Goal: Find contact information: Find contact information

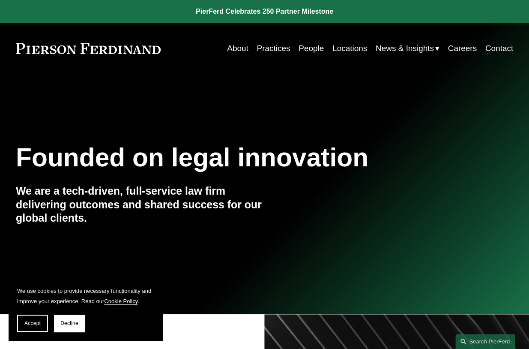
click at [285, 11] on link at bounding box center [264, 11] width 529 height 23
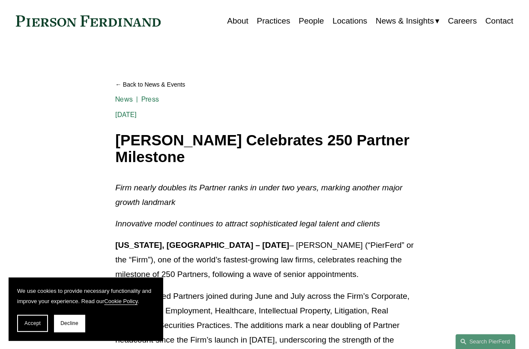
scroll to position [86, 0]
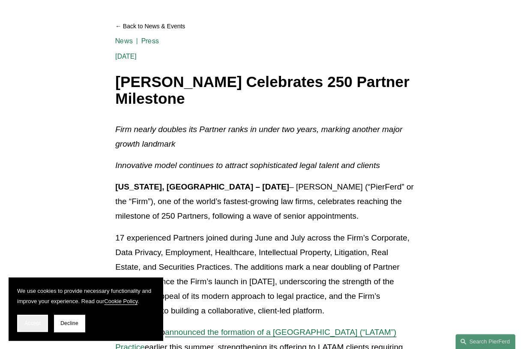
click at [28, 326] on button "Accept" at bounding box center [32, 323] width 31 height 17
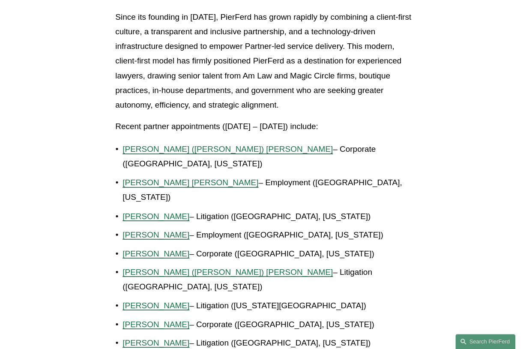
scroll to position [643, 0]
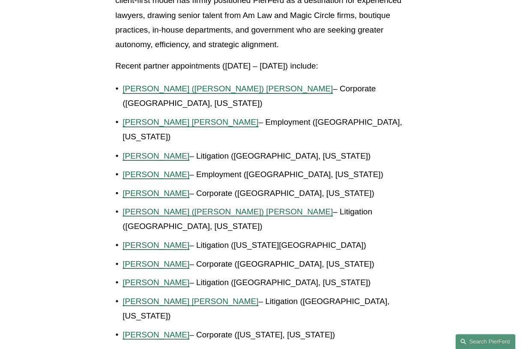
click at [123, 61] on p "Recent partner appointments ([DATE] – [DATE]) include:" at bounding box center [264, 66] width 299 height 15
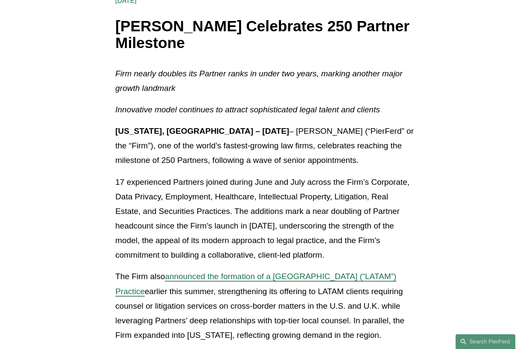
scroll to position [0, 0]
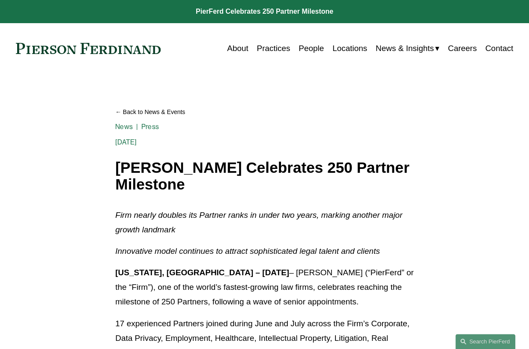
click at [309, 47] on link "People" at bounding box center [311, 48] width 25 height 16
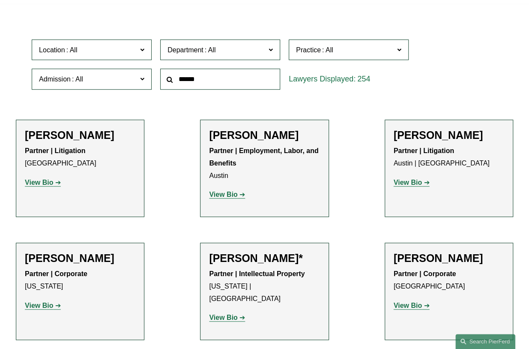
scroll to position [129, 0]
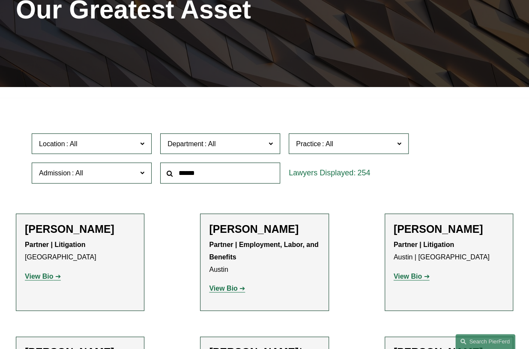
click at [222, 176] on input "text" at bounding box center [220, 172] width 120 height 21
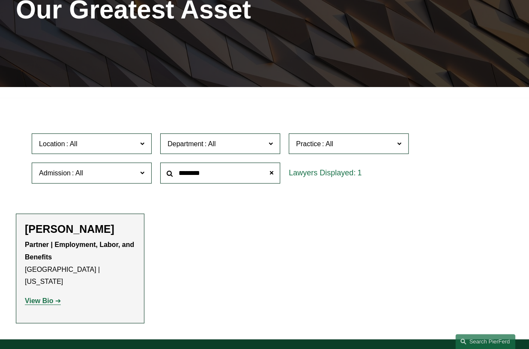
type input "********"
click at [46, 297] on strong "View Bio" at bounding box center [39, 300] width 28 height 7
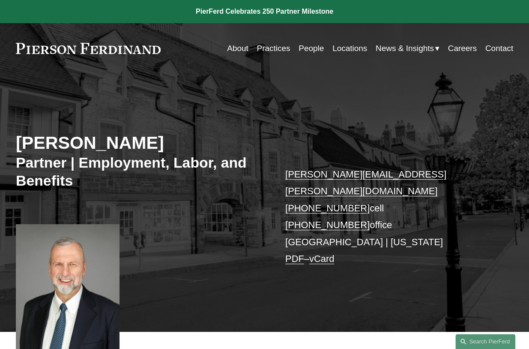
click at [489, 168] on p "gerald.hathaway@pierferd.com +1.917.439.5962 cell +1.917.719.5698 office Prince…" at bounding box center [388, 217] width 207 height 102
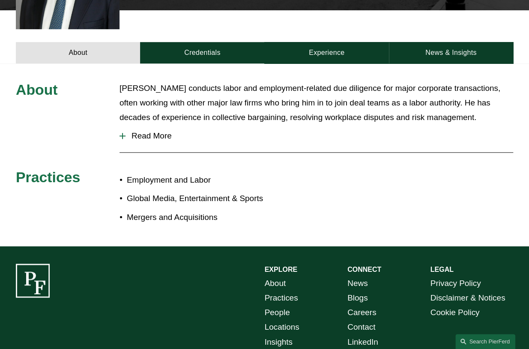
scroll to position [257, 0]
